Goal: Find specific page/section: Find specific page/section

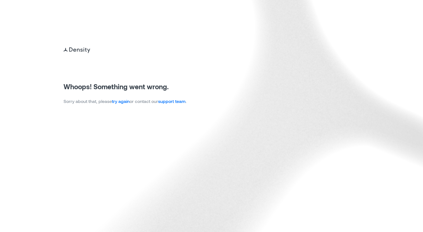
click at [120, 103] on link "try again" at bounding box center [121, 100] width 18 height 5
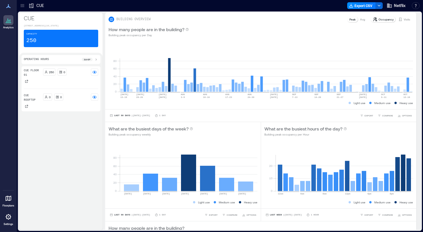
click at [12, 198] on div at bounding box center [8, 198] width 10 height 10
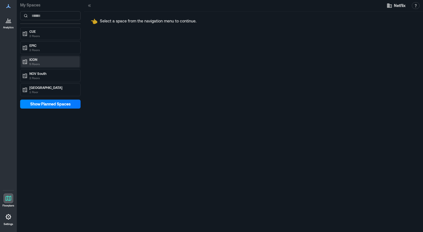
click at [41, 63] on p "5 Floors" at bounding box center [52, 64] width 47 height 4
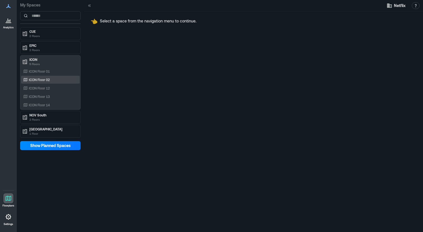
click at [43, 78] on p "ICON Floor 02" at bounding box center [39, 79] width 21 height 4
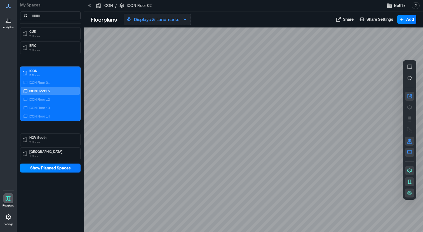
click at [155, 19] on p "Displays & Landmarks" at bounding box center [156, 19] width 45 height 7
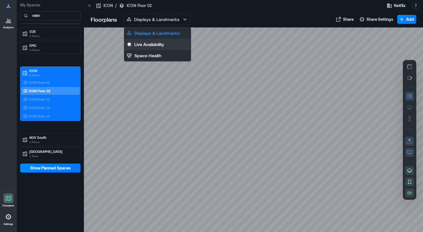
click at [158, 45] on p "Live Availability" at bounding box center [149, 44] width 30 height 7
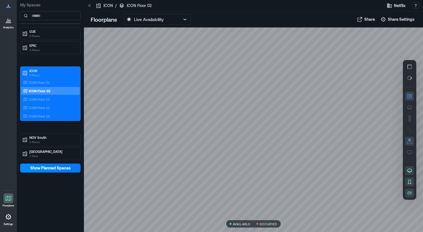
click at [399, 45] on div at bounding box center [253, 129] width 339 height 204
